Goal: Information Seeking & Learning: Find contact information

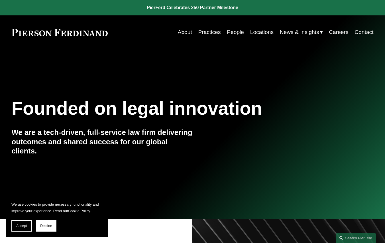
click at [234, 32] on link "People" at bounding box center [235, 32] width 17 height 11
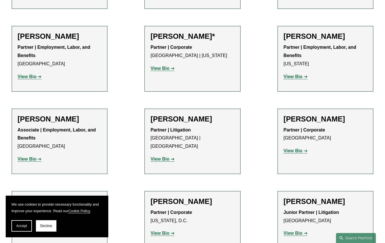
scroll to position [2461, 0]
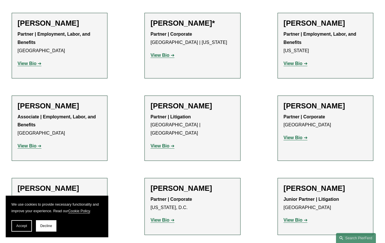
click at [167, 217] on strong "View Bio" at bounding box center [159, 219] width 19 height 5
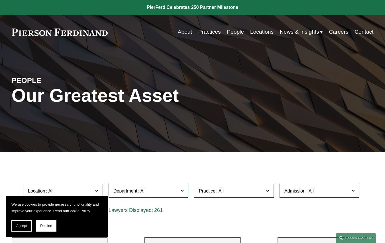
scroll to position [0, 0]
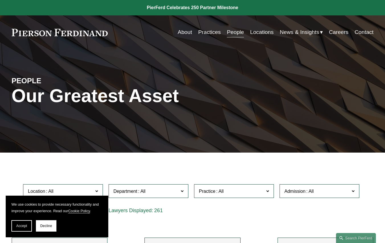
click at [360, 31] on link "Contact" at bounding box center [363, 32] width 19 height 11
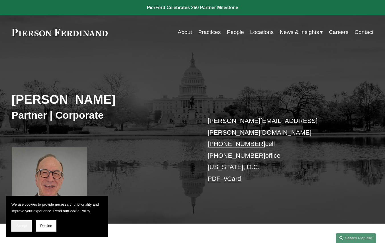
click at [25, 224] on span "Accept" at bounding box center [21, 226] width 11 height 4
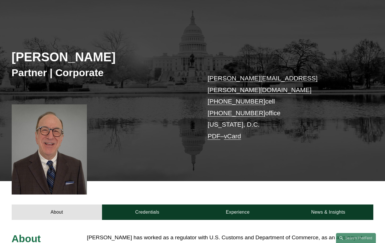
scroll to position [34, 0]
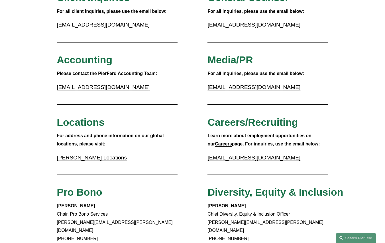
scroll to position [91, 0]
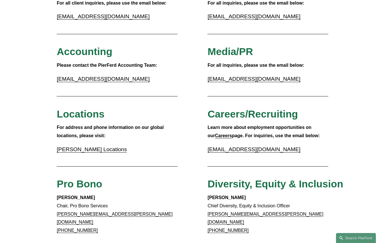
click at [99, 148] on link "Pierson Ferdinand Locations" at bounding box center [92, 149] width 70 height 6
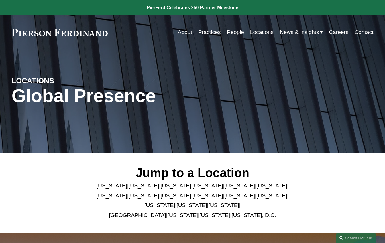
click at [138, 185] on link "California" at bounding box center [143, 185] width 30 height 6
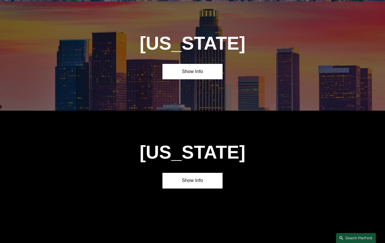
scroll to position [342, 0]
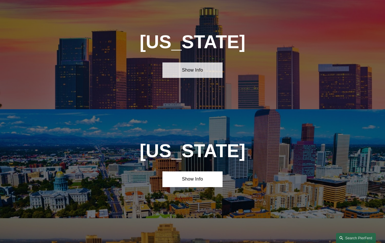
click at [199, 70] on link "Show Info" at bounding box center [192, 70] width 60 height 16
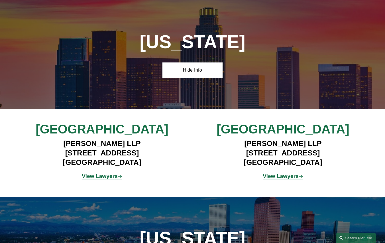
click at [275, 175] on strong "View Lawyers" at bounding box center [281, 176] width 36 height 6
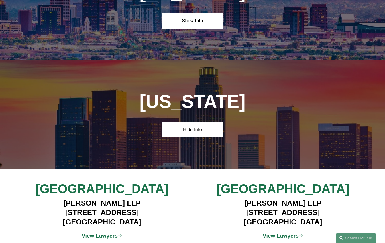
scroll to position [273, 0]
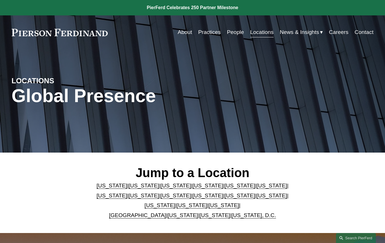
click at [224, 187] on link "[US_STATE]" at bounding box center [239, 185] width 30 height 6
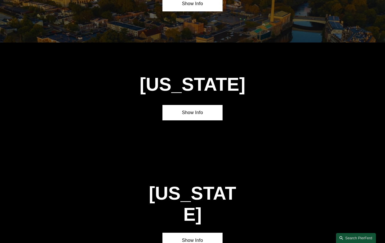
scroll to position [756, 0]
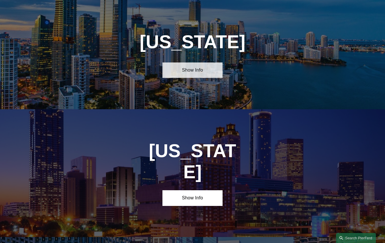
click at [193, 70] on link "Show Info" at bounding box center [192, 70] width 60 height 16
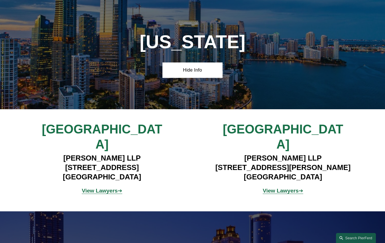
click at [285, 187] on strong "View Lawyers" at bounding box center [281, 190] width 36 height 6
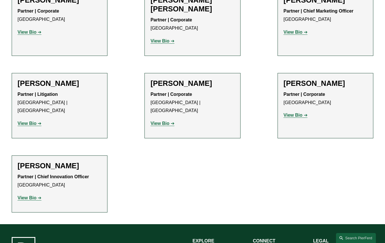
scroll to position [353, 0]
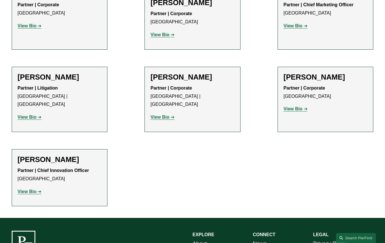
click at [32, 189] on strong "View Bio" at bounding box center [27, 191] width 19 height 5
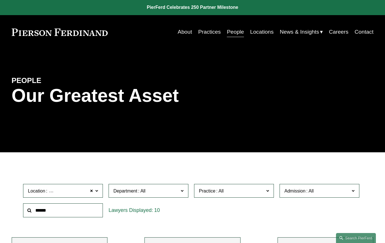
scroll to position [0, 0]
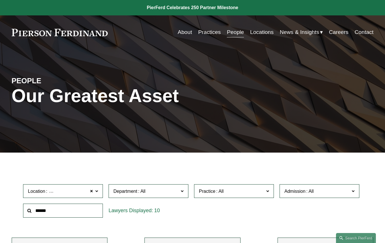
click at [337, 32] on link "Careers" at bounding box center [338, 32] width 19 height 11
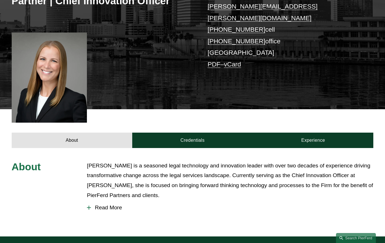
scroll to position [125, 0]
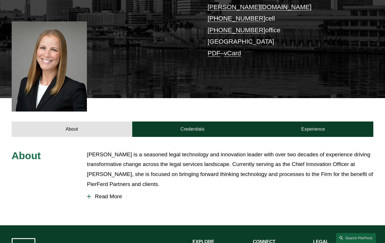
click at [106, 193] on span "Read More" at bounding box center [232, 196] width 282 height 6
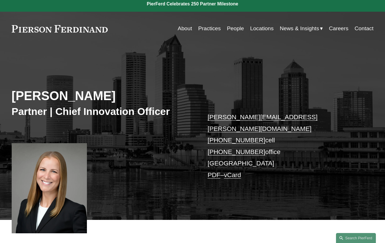
scroll to position [0, 0]
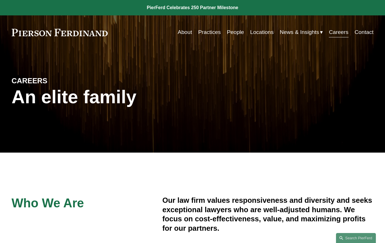
click at [261, 32] on link "Locations" at bounding box center [261, 32] width 23 height 11
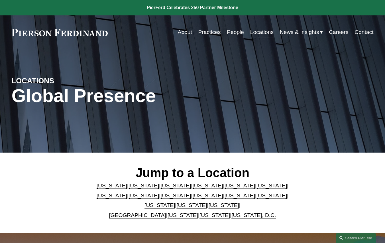
click at [160, 195] on link "[US_STATE]" at bounding box center [175, 195] width 30 height 6
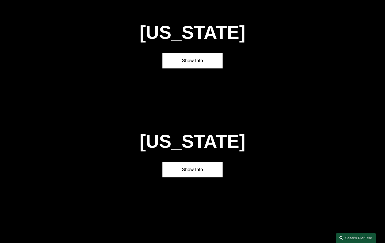
scroll to position [1104, 0]
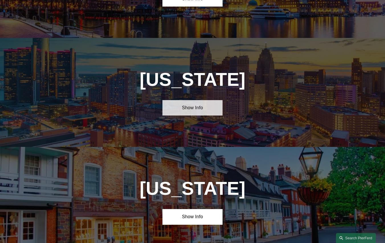
click at [199, 100] on link "Show Info" at bounding box center [192, 108] width 60 height 16
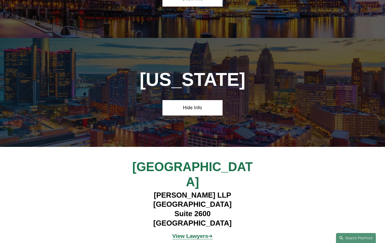
click at [197, 233] on strong "View Lawyers" at bounding box center [190, 236] width 36 height 6
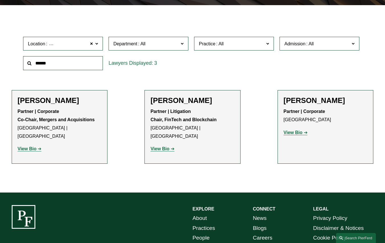
scroll to position [148, 0]
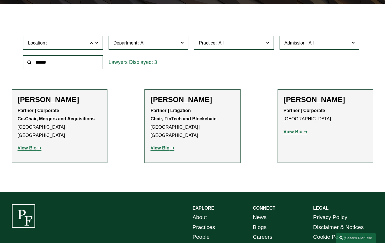
click at [168, 145] on strong "View Bio" at bounding box center [159, 147] width 19 height 5
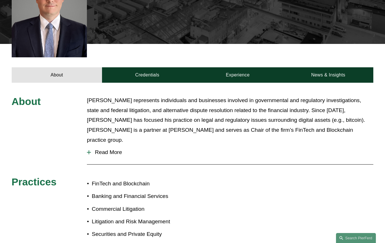
scroll to position [194, 0]
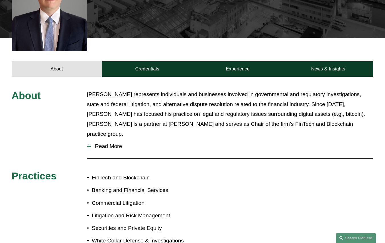
click at [107, 143] on span "Read More" at bounding box center [232, 146] width 282 height 6
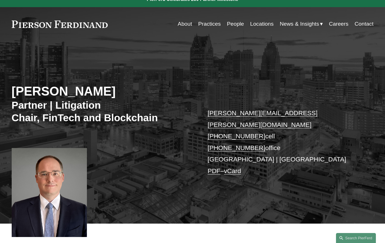
scroll to position [0, 0]
